Goal: Submit feedback/report problem: Submit feedback/report problem

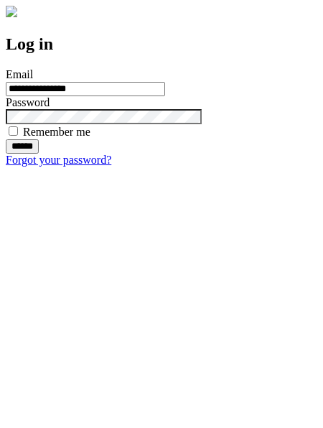
type input "**********"
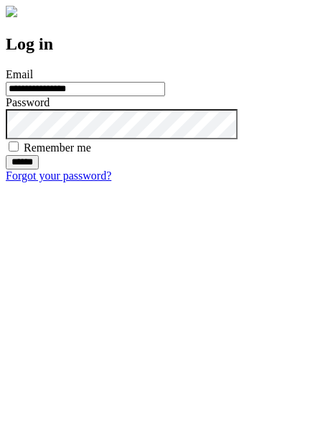
click at [39, 170] on input "******" at bounding box center [22, 162] width 33 height 14
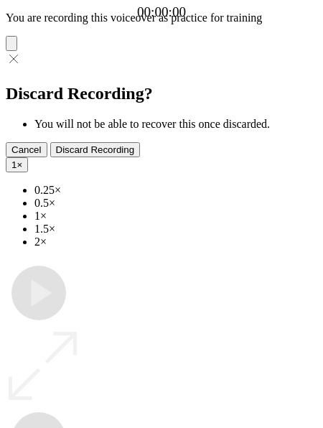
type input "**********"
